Goal: Task Accomplishment & Management: Manage account settings

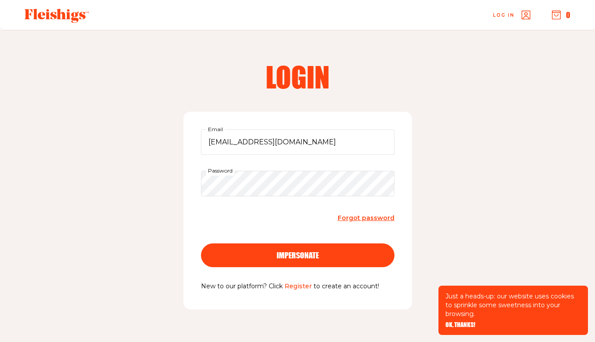
click at [300, 251] on span "impersonate" at bounding box center [298, 247] width 42 height 8
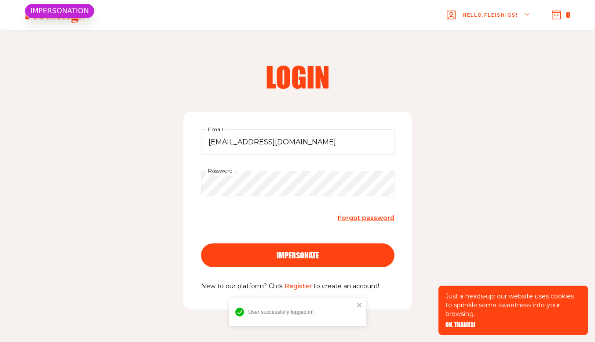
click at [466, 322] on span "OK, THANKS!" at bounding box center [461, 319] width 30 height 6
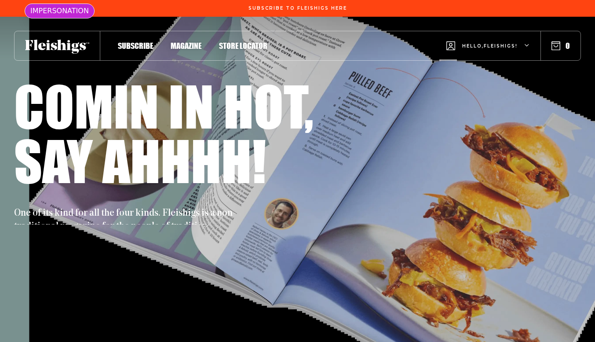
click at [505, 48] on span "Hello, Fleishigs !" at bounding box center [490, 53] width 55 height 21
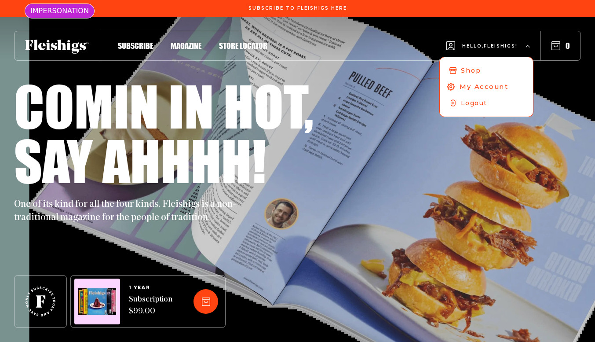
click at [481, 86] on span "My Account" at bounding box center [484, 87] width 49 height 10
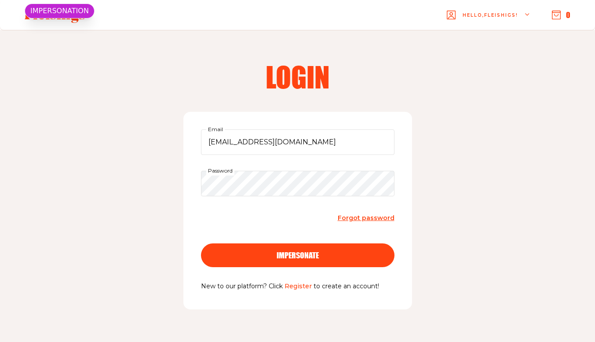
click at [320, 257] on div "impersonate" at bounding box center [298, 255] width 158 height 8
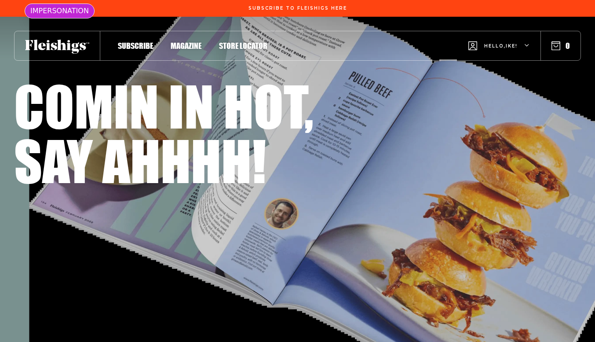
click at [496, 41] on div "Hello, Ike !" at bounding box center [500, 46] width 62 height 35
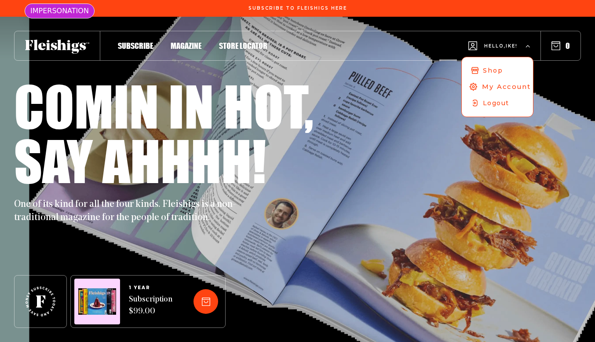
click at [488, 85] on span "My Account" at bounding box center [506, 87] width 49 height 10
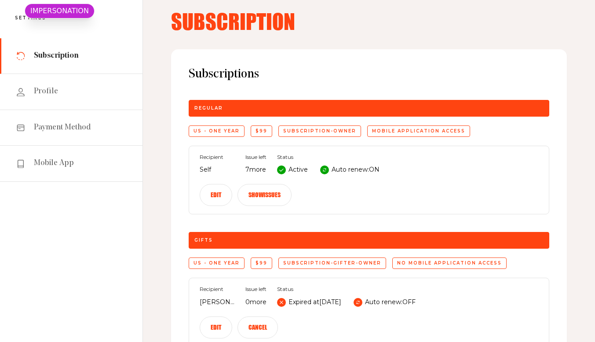
scroll to position [30, 0]
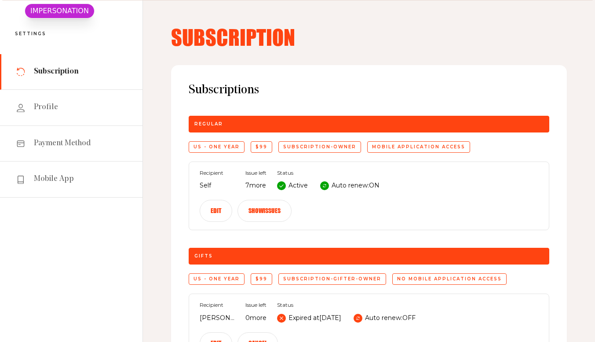
click at [232, 200] on button "Edit" at bounding box center [216, 211] width 33 height 22
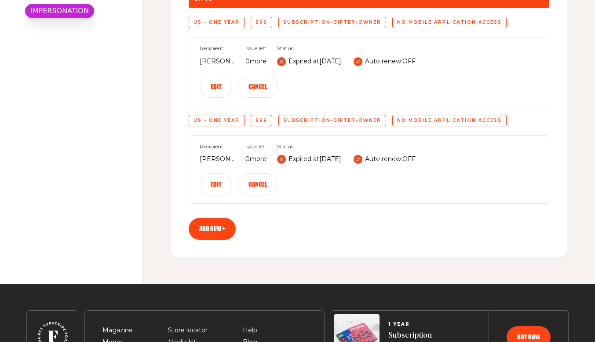
scroll to position [668, 0]
